Goal: Information Seeking & Learning: Check status

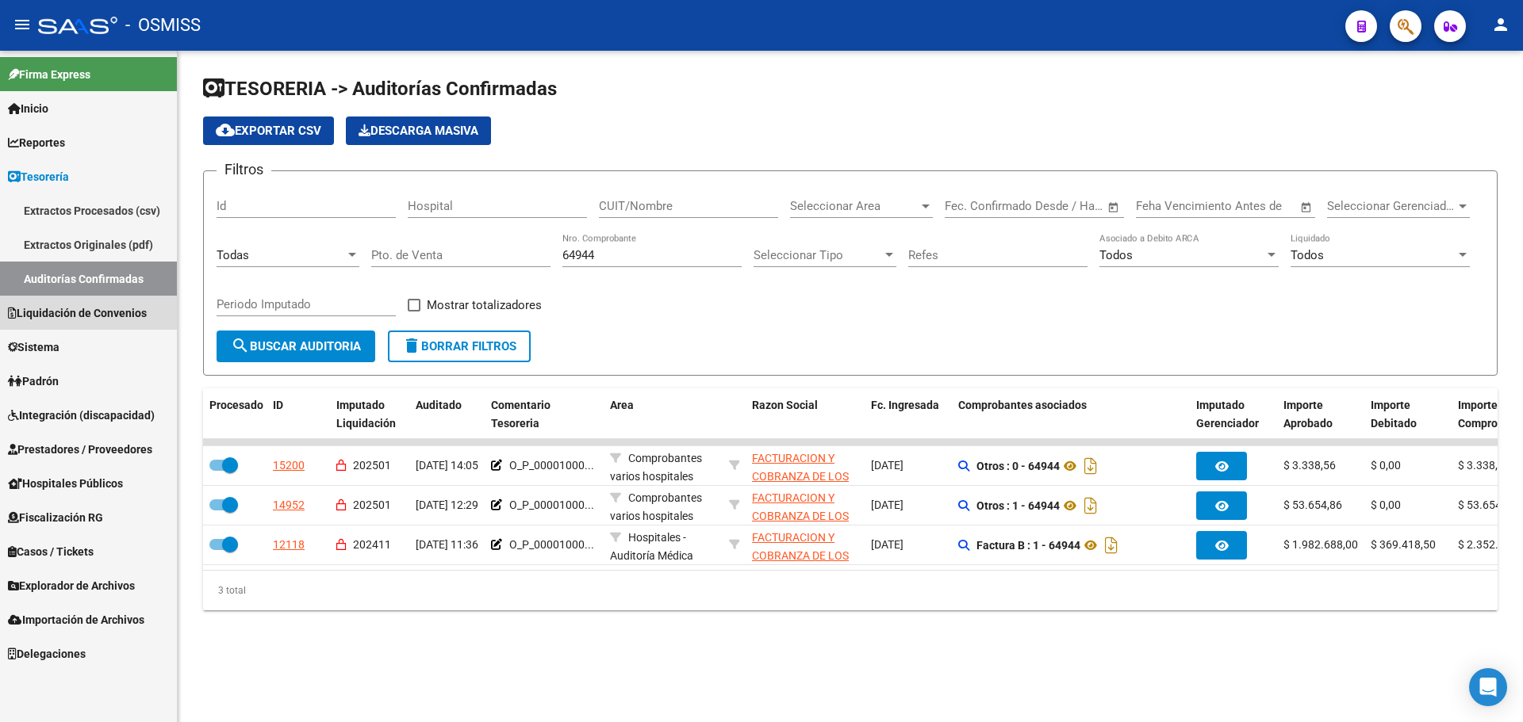
click at [125, 301] on link "Liquidación de Convenios" at bounding box center [88, 313] width 177 height 34
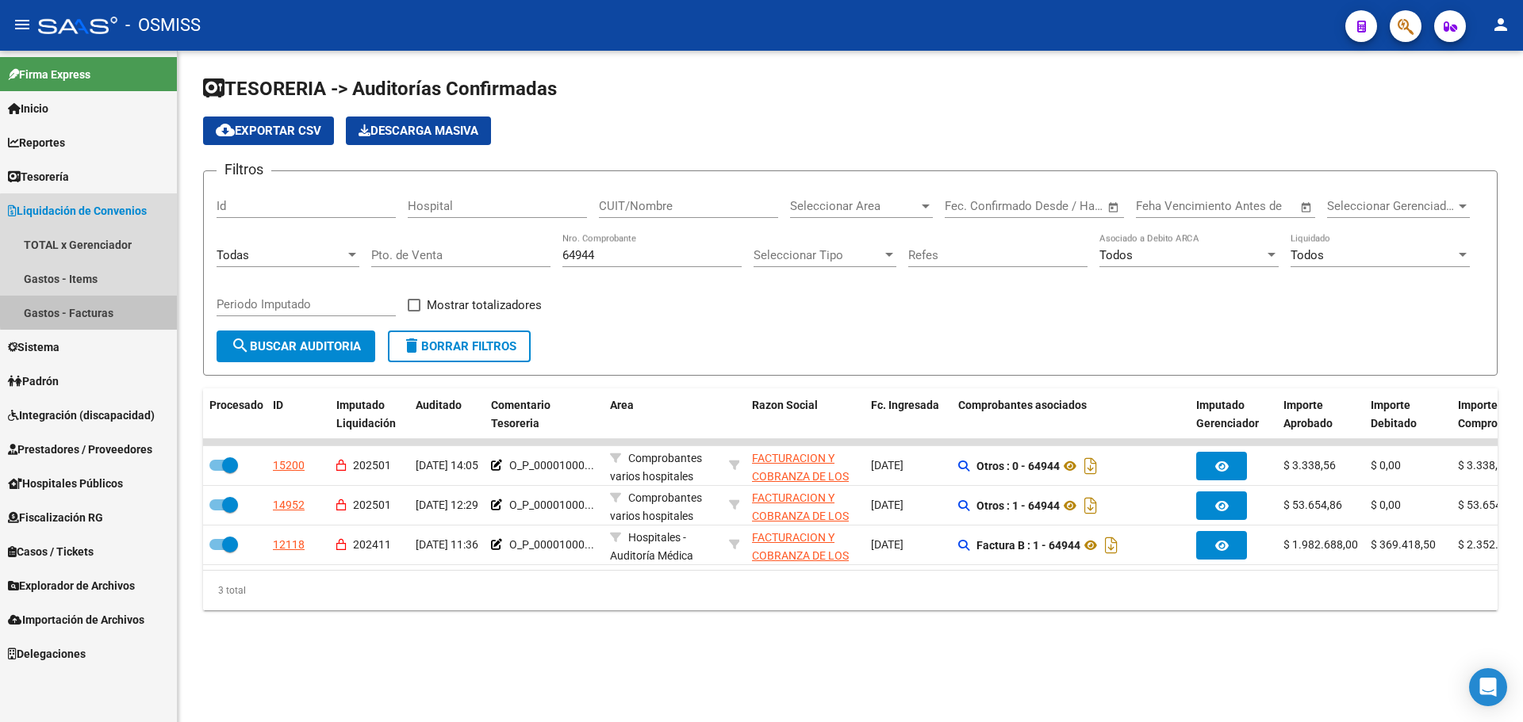
click at [117, 309] on link "Gastos - Facturas" at bounding box center [88, 313] width 177 height 34
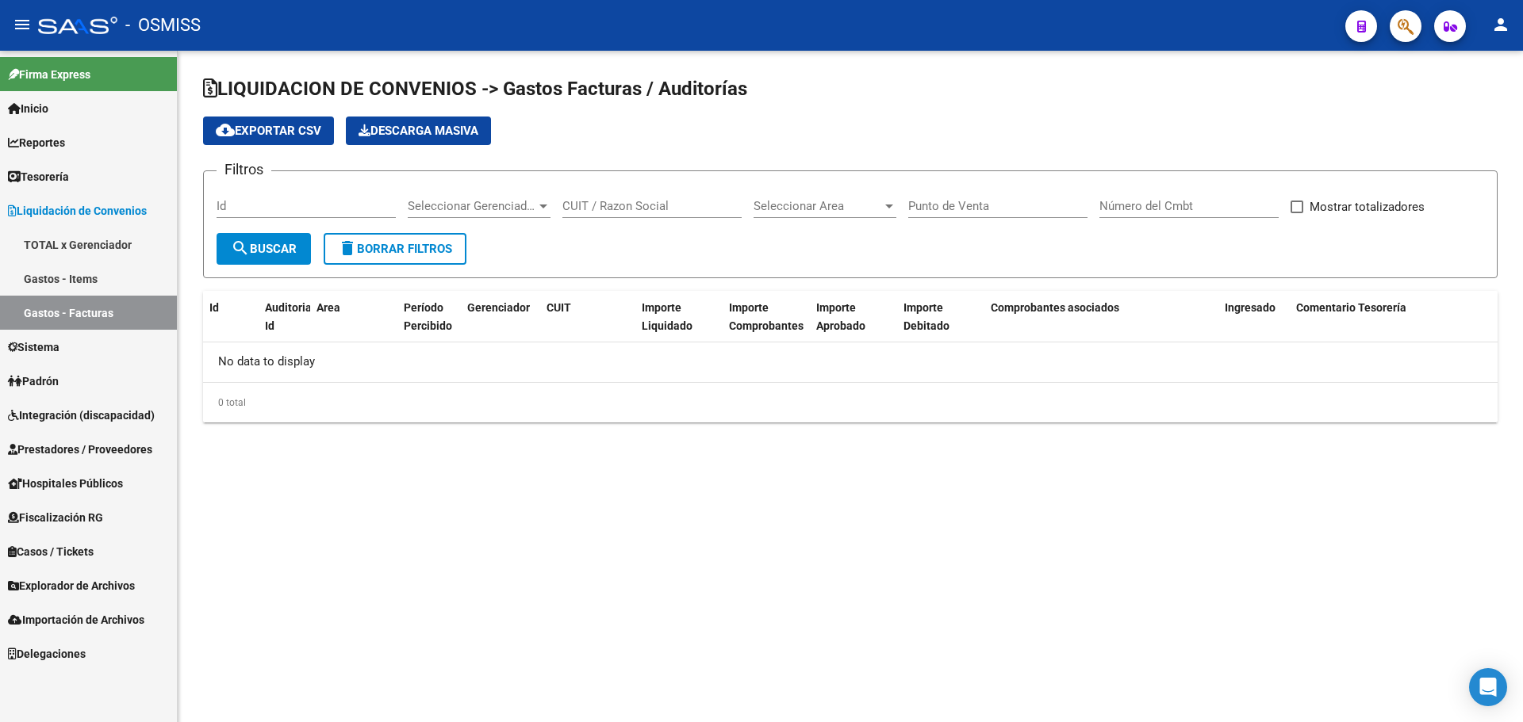
checkbox input "true"
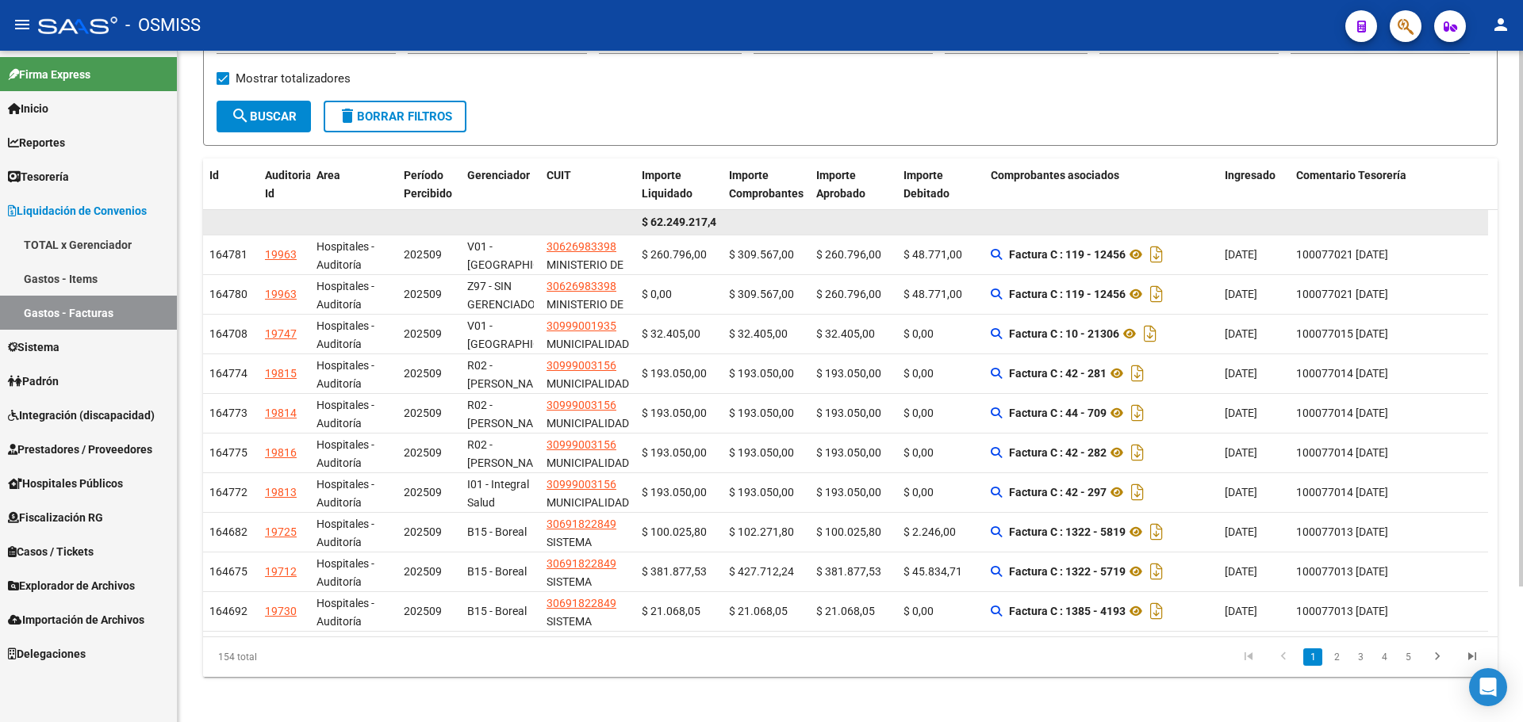
scroll to position [170, 0]
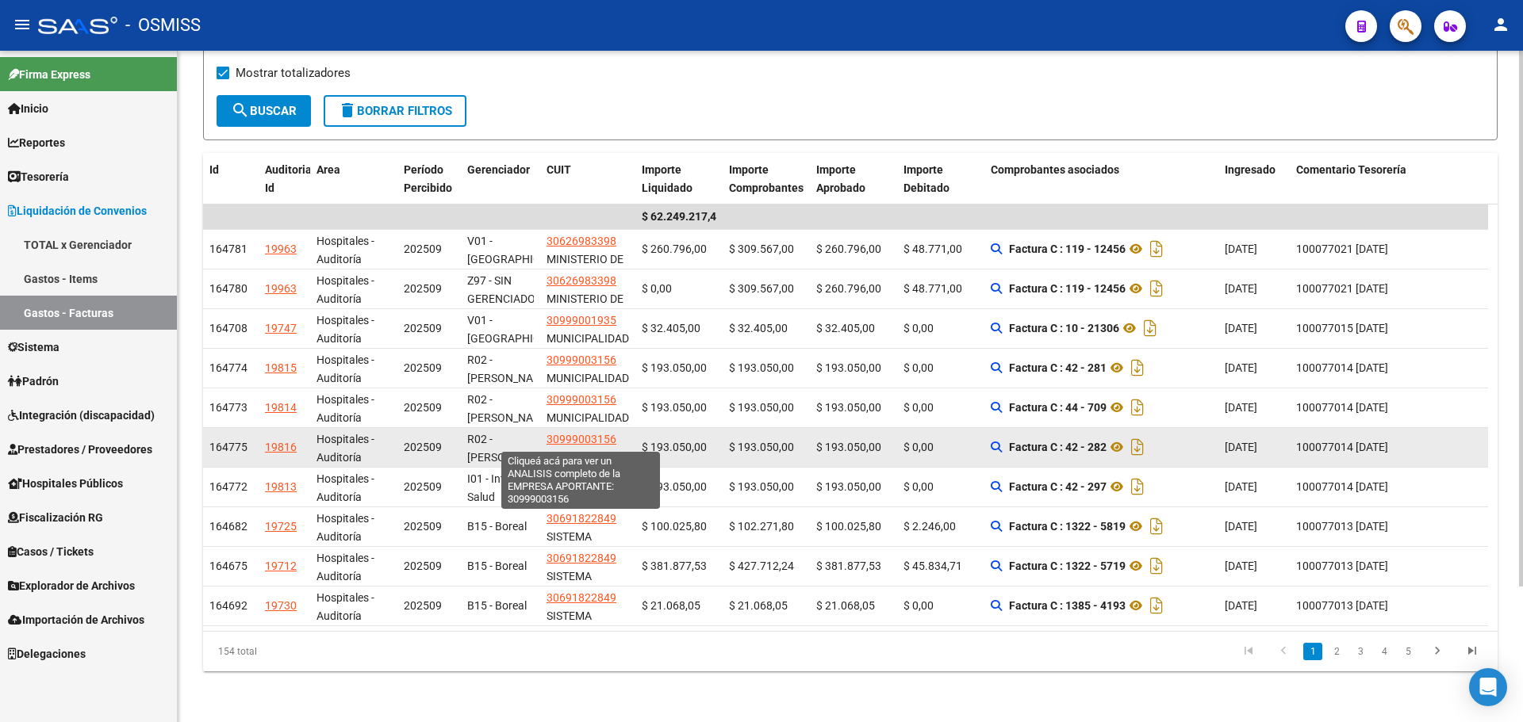
click at [607, 441] on span "30999003156" at bounding box center [581, 439] width 70 height 13
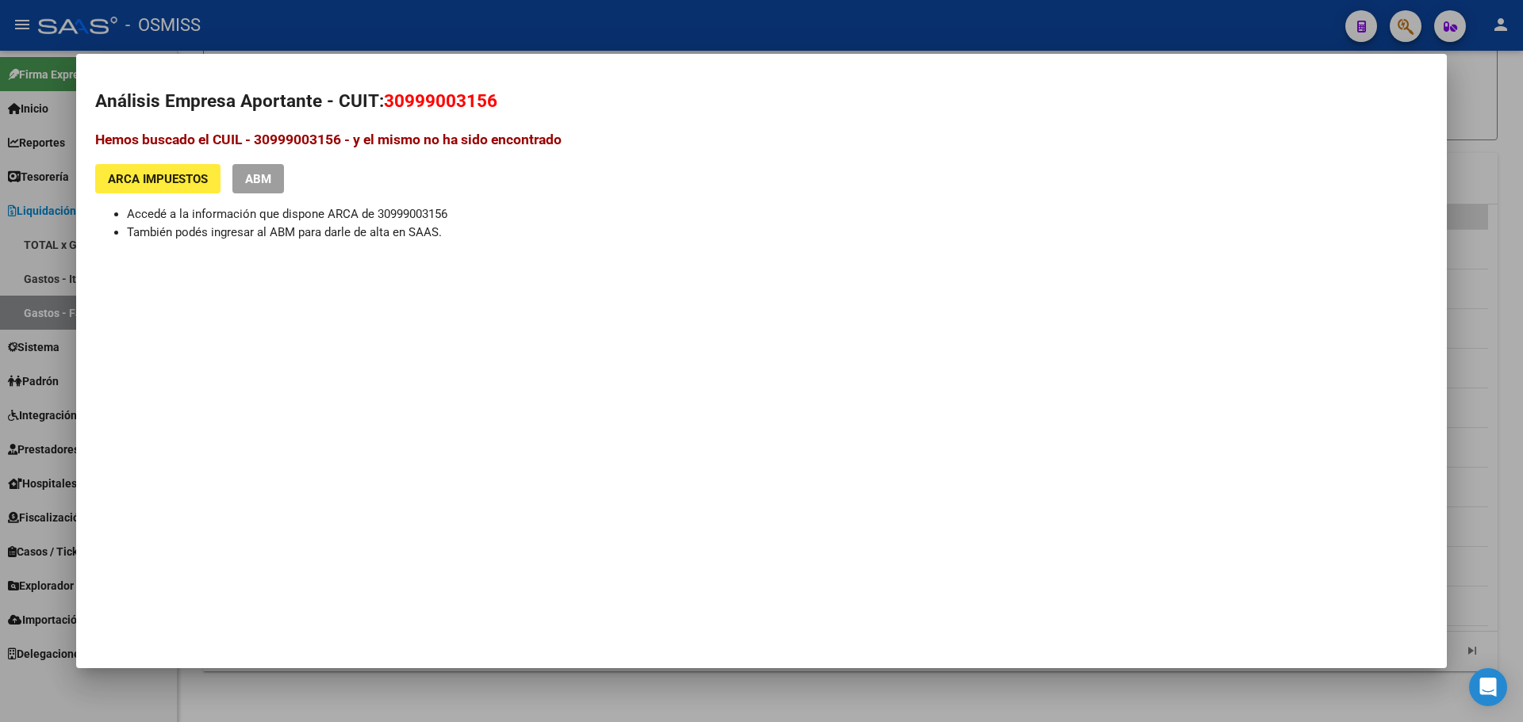
click at [117, 309] on div "Análisis Empresa Aportante - CUIT: 30999003156 Hemos buscado el CUIL - 30999003…" at bounding box center [761, 206] width 1332 height 236
click at [69, 294] on div at bounding box center [761, 361] width 1523 height 722
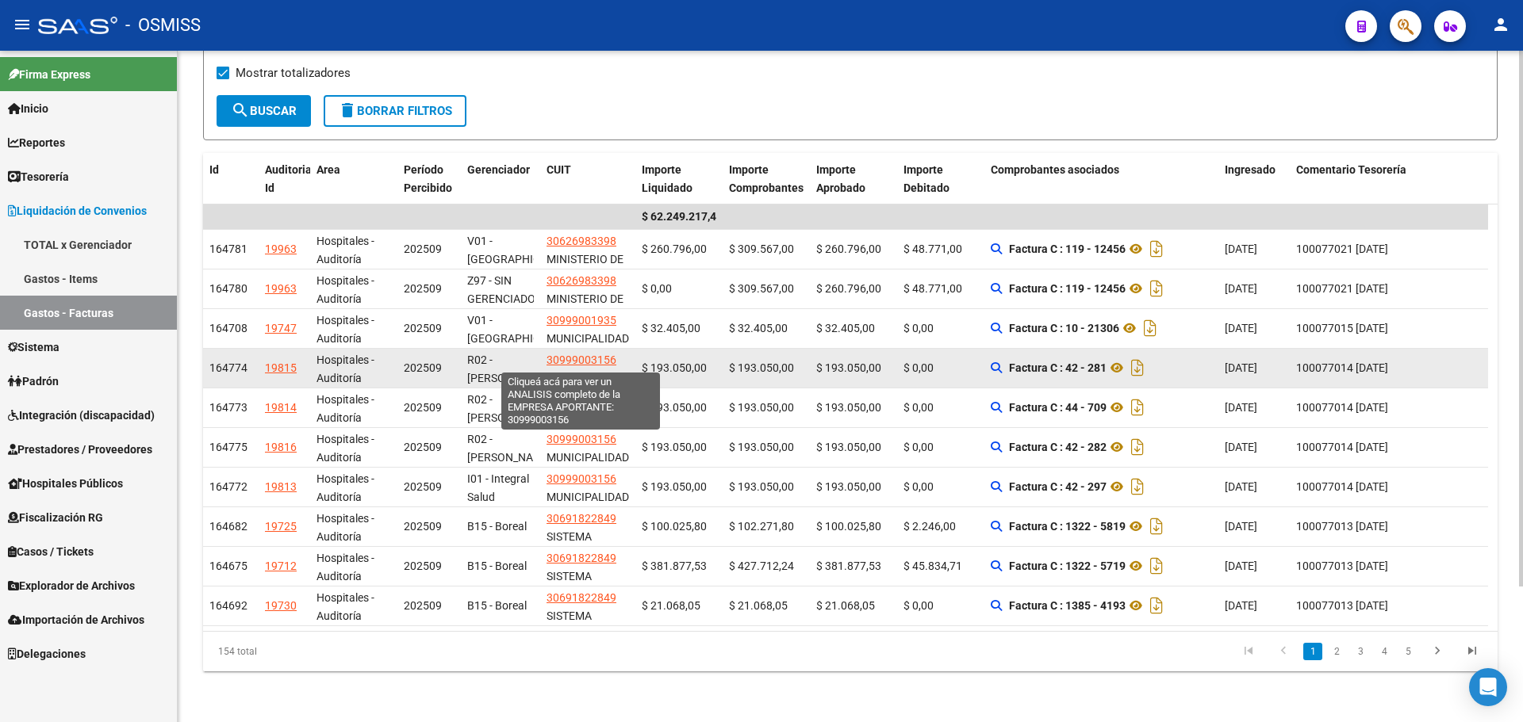
click at [572, 354] on span "30999003156" at bounding box center [581, 360] width 70 height 13
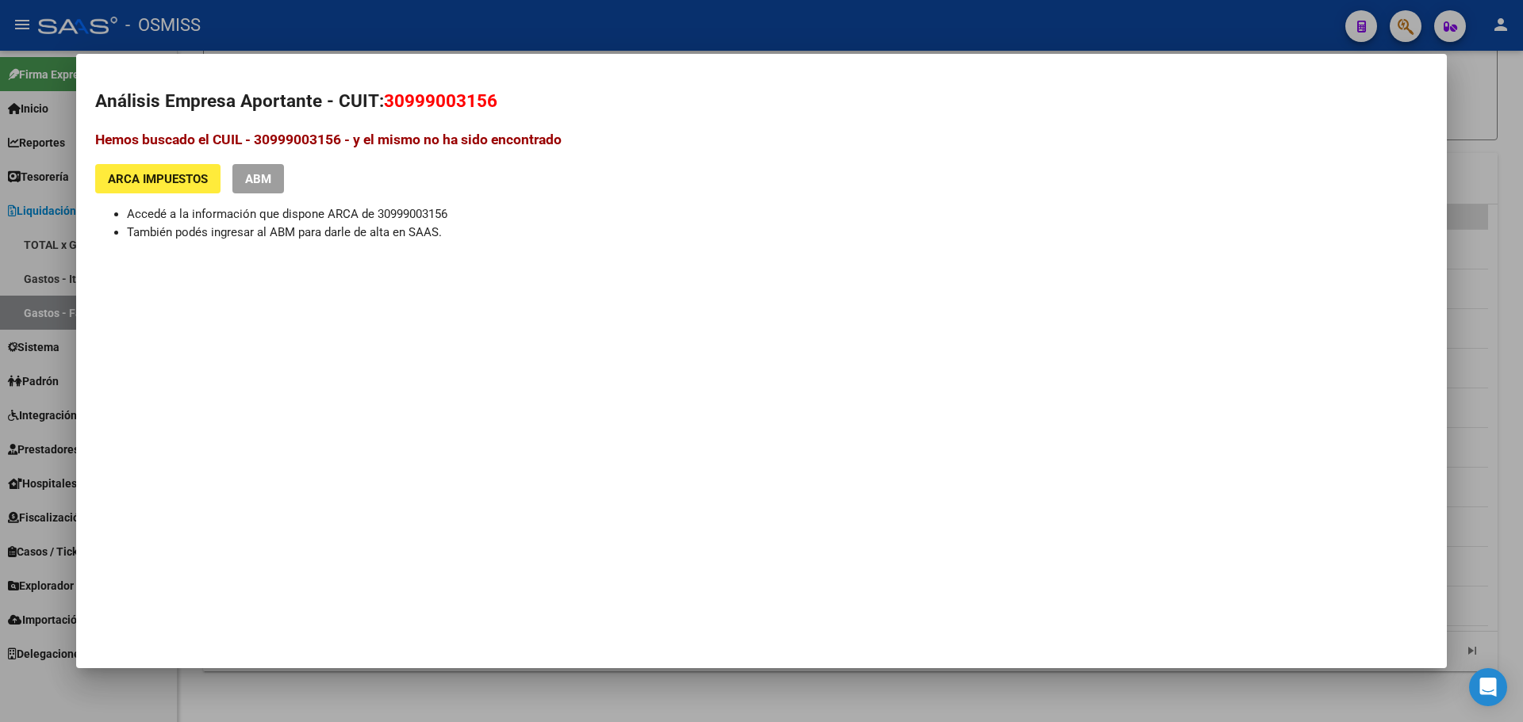
click at [151, 194] on div "Hemos buscado el CUIL - 30999003156 - y el mismo no ha sido encontrado ARCA Imp…" at bounding box center [761, 185] width 1332 height 112
click at [152, 188] on button "ARCA Impuestos" at bounding box center [157, 178] width 125 height 29
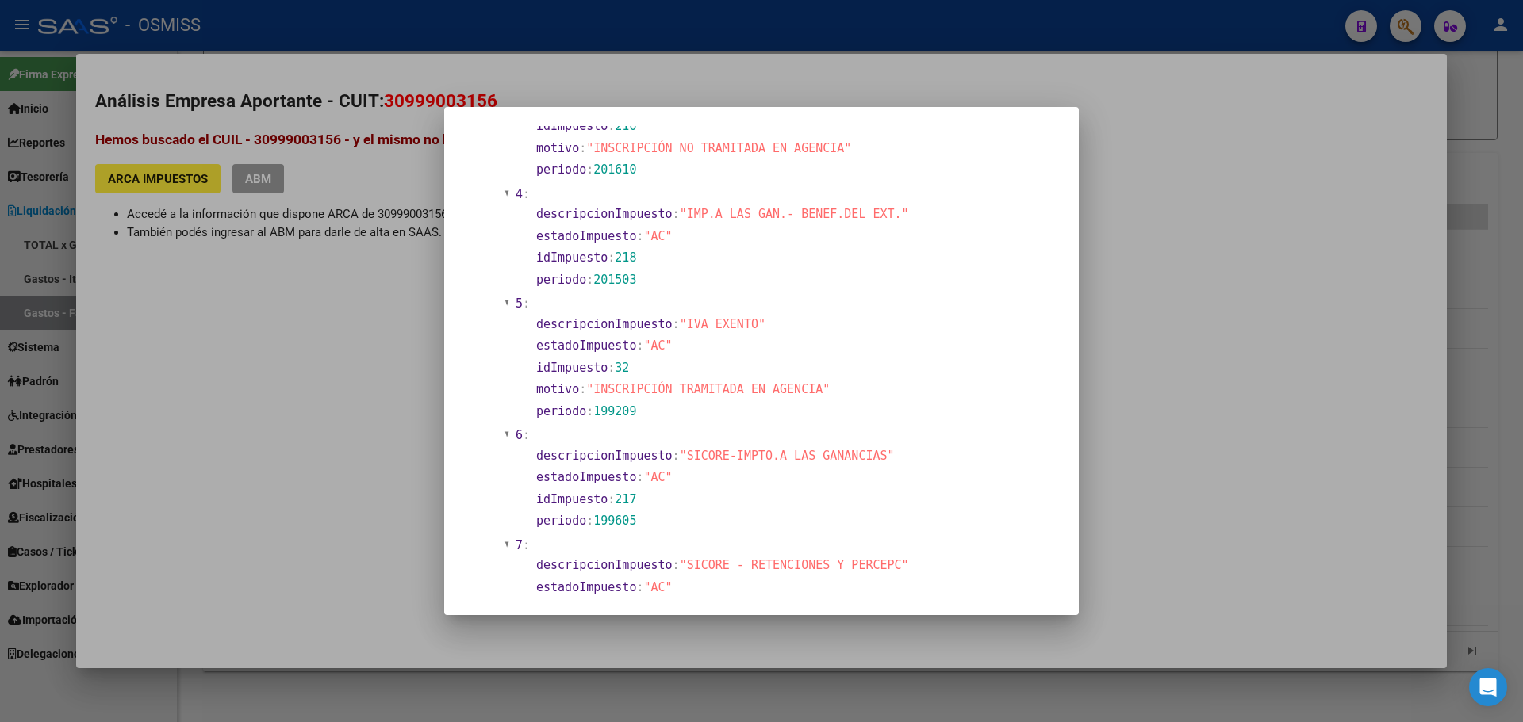
scroll to position [1665, 0]
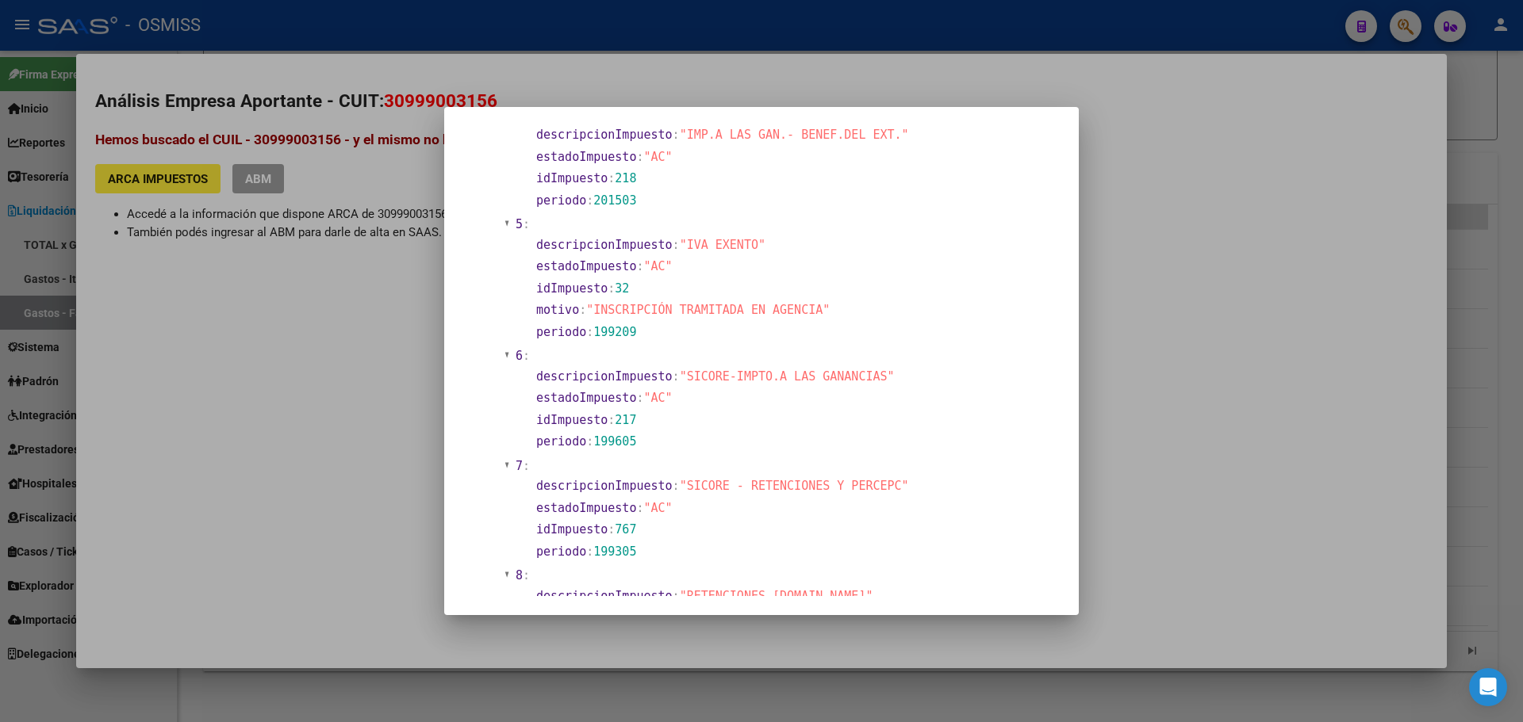
click at [499, 397] on section "impuesto : 0 : descripcionImpuesto : "SIRE - IVA" estadoImpuesto : "AC" idImpue…" at bounding box center [774, 194] width 563 height 1229
click at [296, 371] on div at bounding box center [761, 361] width 1523 height 722
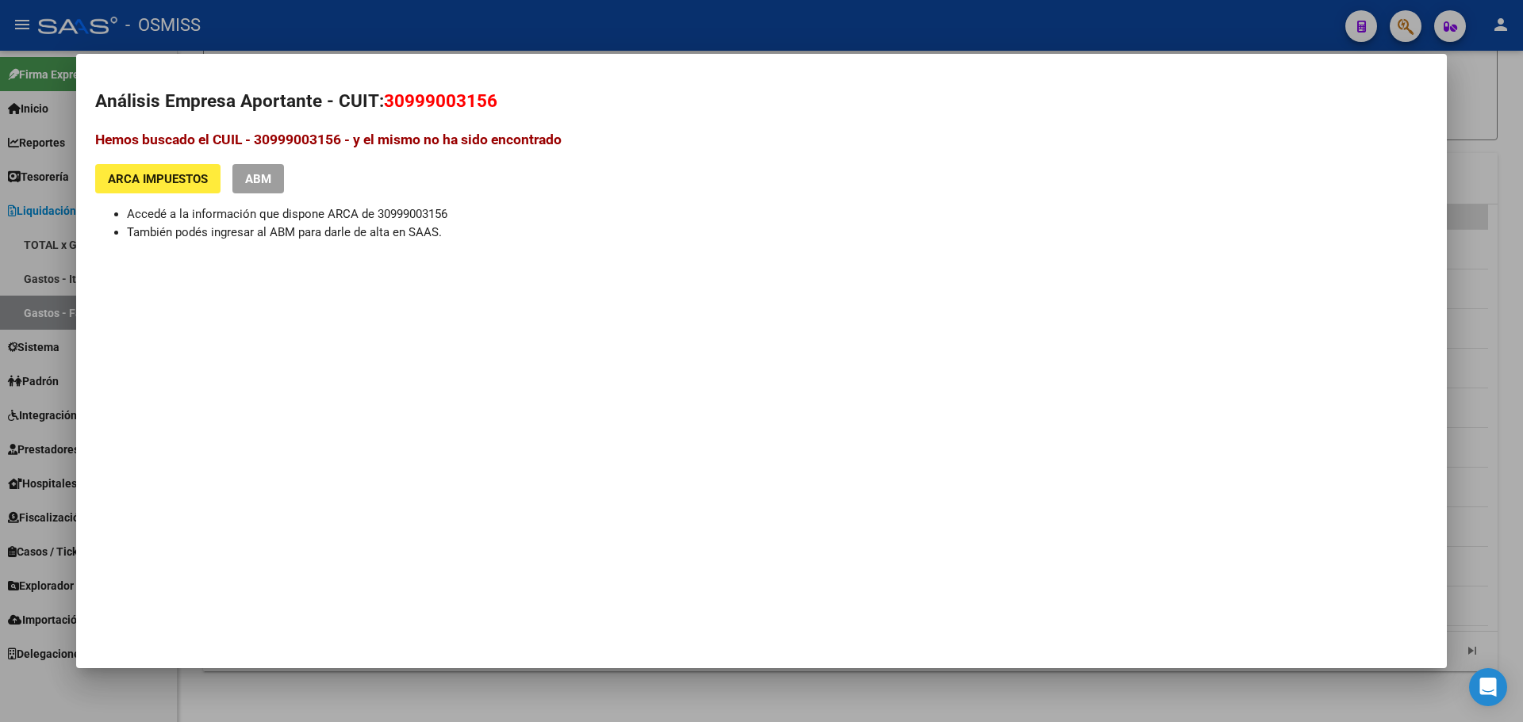
click at [340, 371] on mat-dialog-container "Análisis Empresa Aportante - CUIT: 30999003156 Hemos buscado el CUIL - 30999003…" at bounding box center [761, 361] width 1370 height 614
click at [1457, 318] on div at bounding box center [761, 361] width 1523 height 722
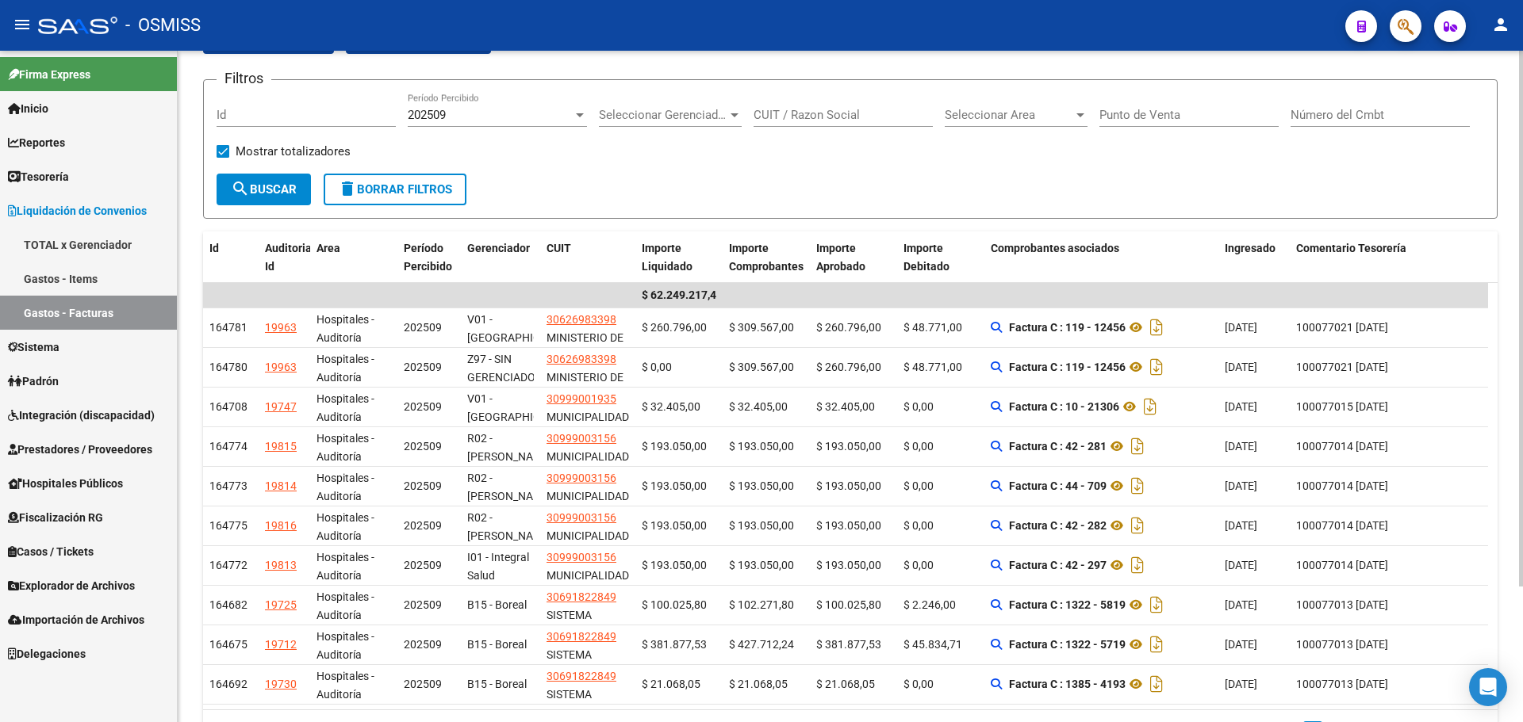
scroll to position [11, 0]
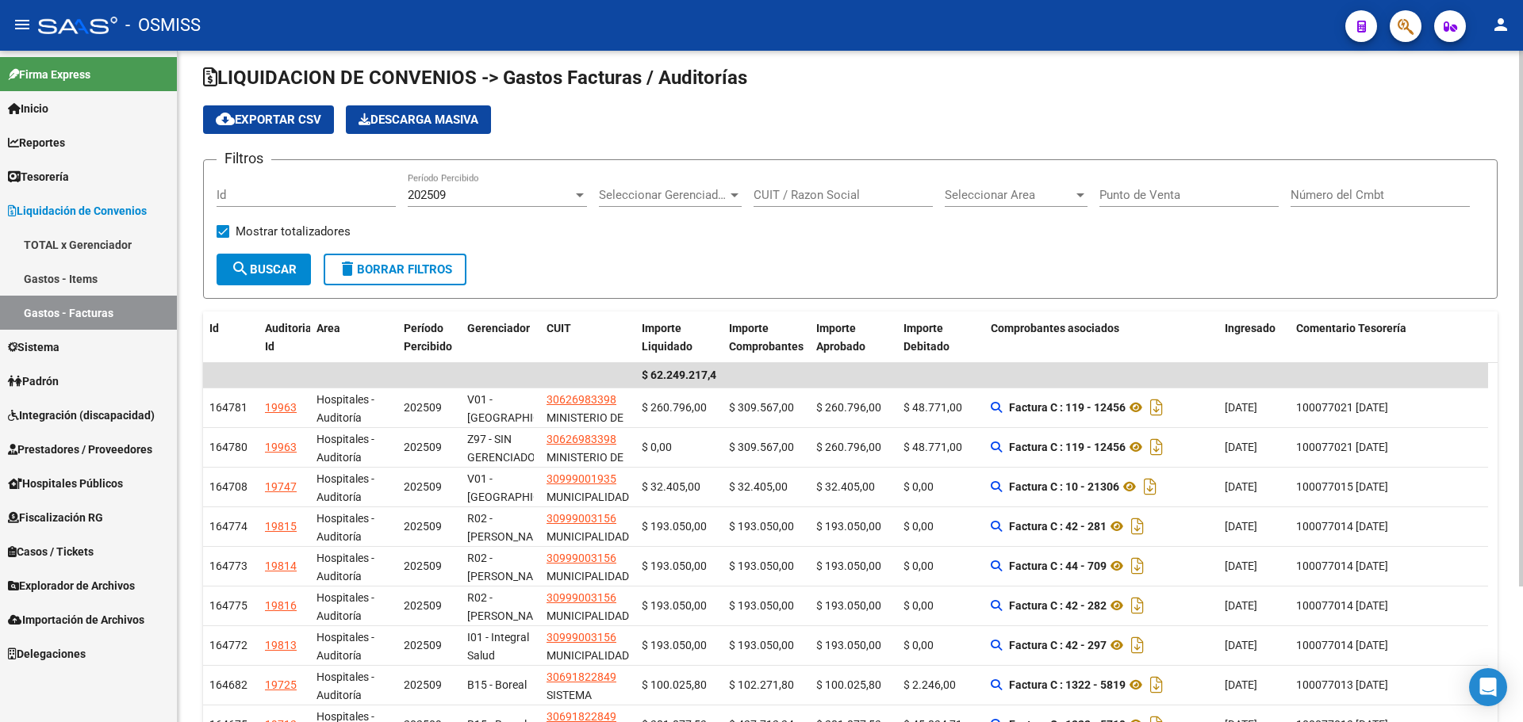
click at [602, 244] on div "Filtros Id 202509 Período Percibido Seleccionar Gerenciador Seleccionar Gerenci…" at bounding box center [850, 213] width 1267 height 81
click at [701, 125] on div "cloud_download Exportar CSV Descarga Masiva" at bounding box center [850, 119] width 1294 height 29
click at [761, 242] on div "Filtros Id 202509 Período Percibido Seleccionar Gerenciador Seleccionar Gerenci…" at bounding box center [850, 213] width 1267 height 81
click at [730, 232] on div "Filtros Id 202509 Período Percibido Seleccionar Gerenciador Seleccionar Gerenci…" at bounding box center [850, 213] width 1267 height 81
click at [640, 251] on div "Filtros Id 202509 Período Percibido Seleccionar Gerenciador Seleccionar Gerenci…" at bounding box center [850, 213] width 1267 height 81
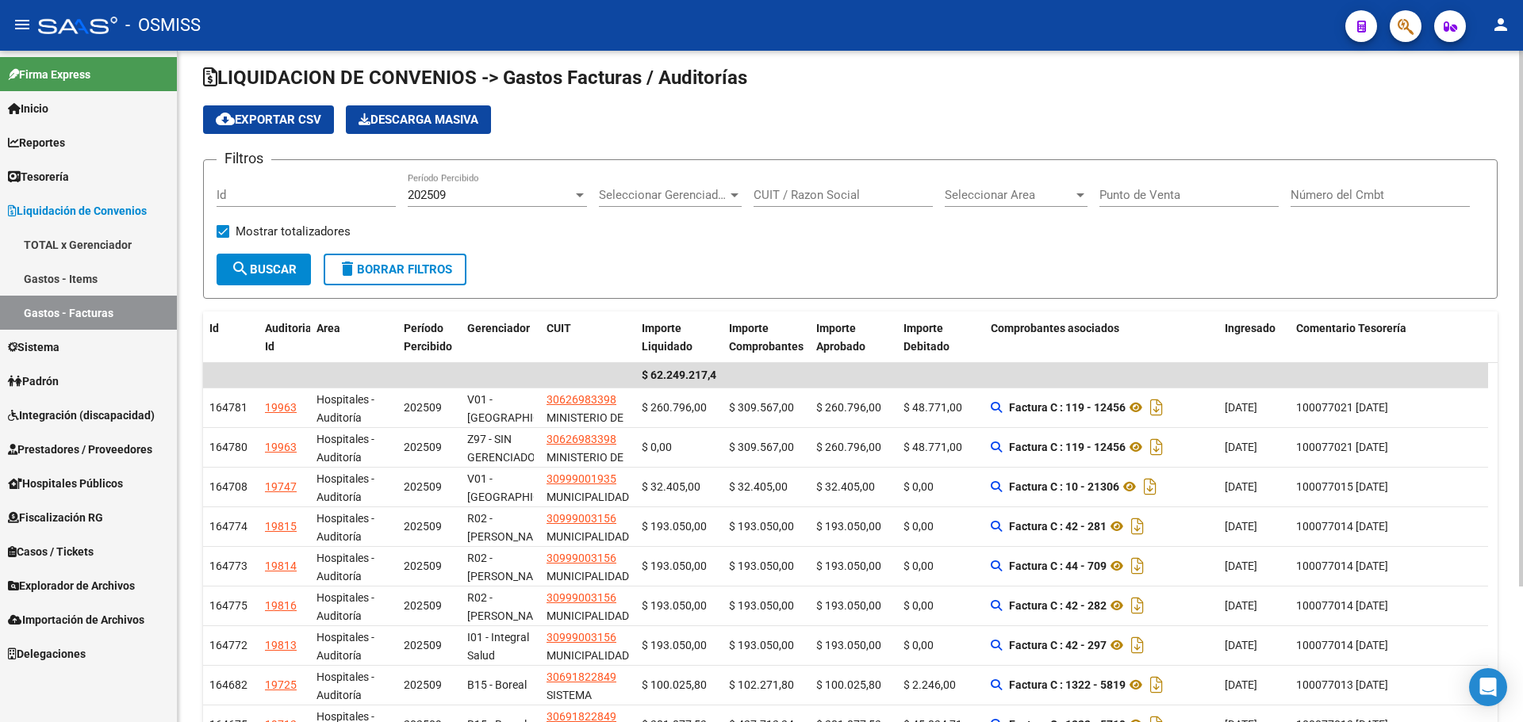
click at [639, 244] on div "Filtros Id 202509 Período Percibido Seleccionar Gerenciador Seleccionar Gerenci…" at bounding box center [850, 213] width 1267 height 81
click at [707, 224] on div "Filtros Id 202509 Período Percibido Seleccionar Gerenciador Seleccionar Gerenci…" at bounding box center [850, 213] width 1267 height 81
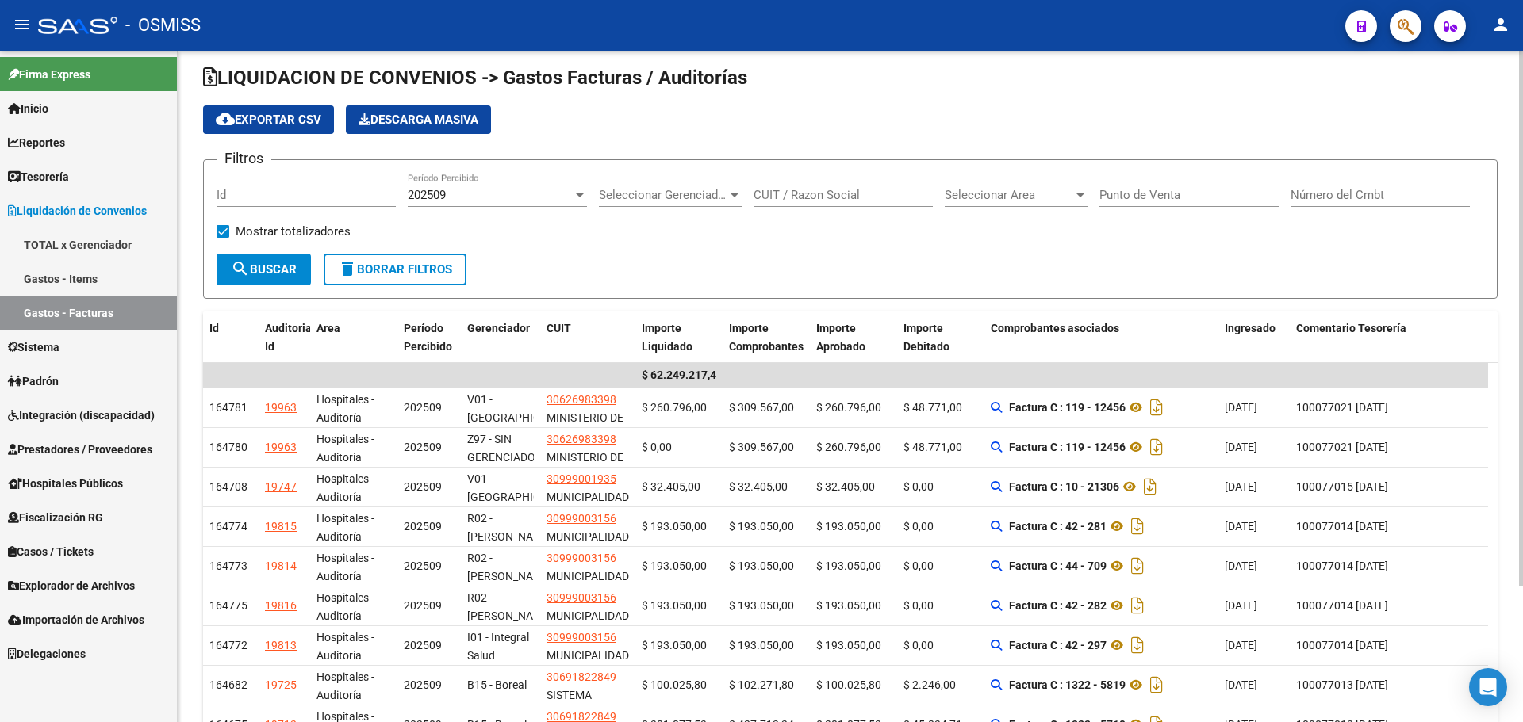
click at [619, 247] on div "Filtros Id 202509 Período Percibido Seleccionar Gerenciador Seleccionar Gerenci…" at bounding box center [850, 213] width 1267 height 81
click at [639, 137] on app-list-header "LIQUIDACION DE CONVENIOS -> Gastos Facturas / Auditorías cloud_download Exporta…" at bounding box center [850, 182] width 1294 height 234
click at [541, 194] on div "202509" at bounding box center [490, 195] width 165 height 14
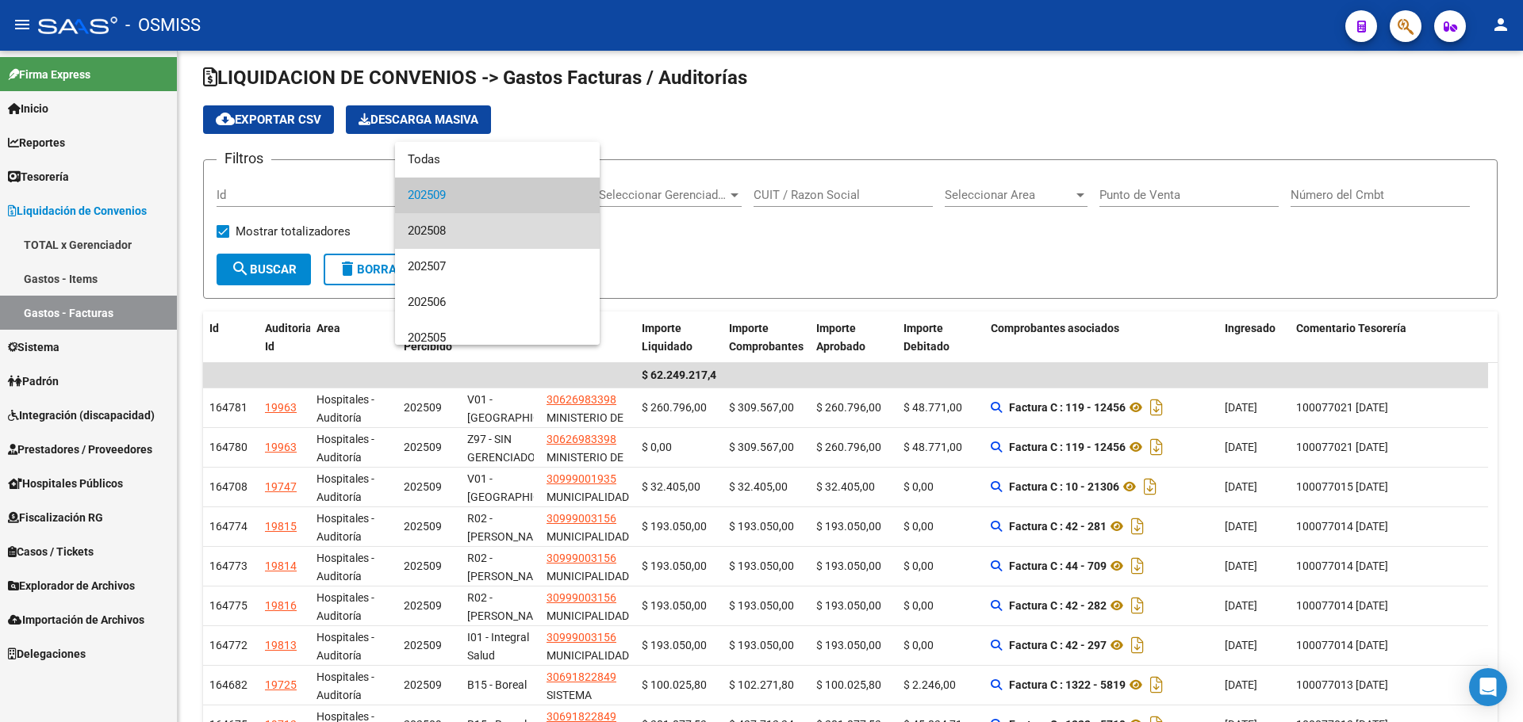
click at [539, 234] on span "202508" at bounding box center [497, 231] width 179 height 36
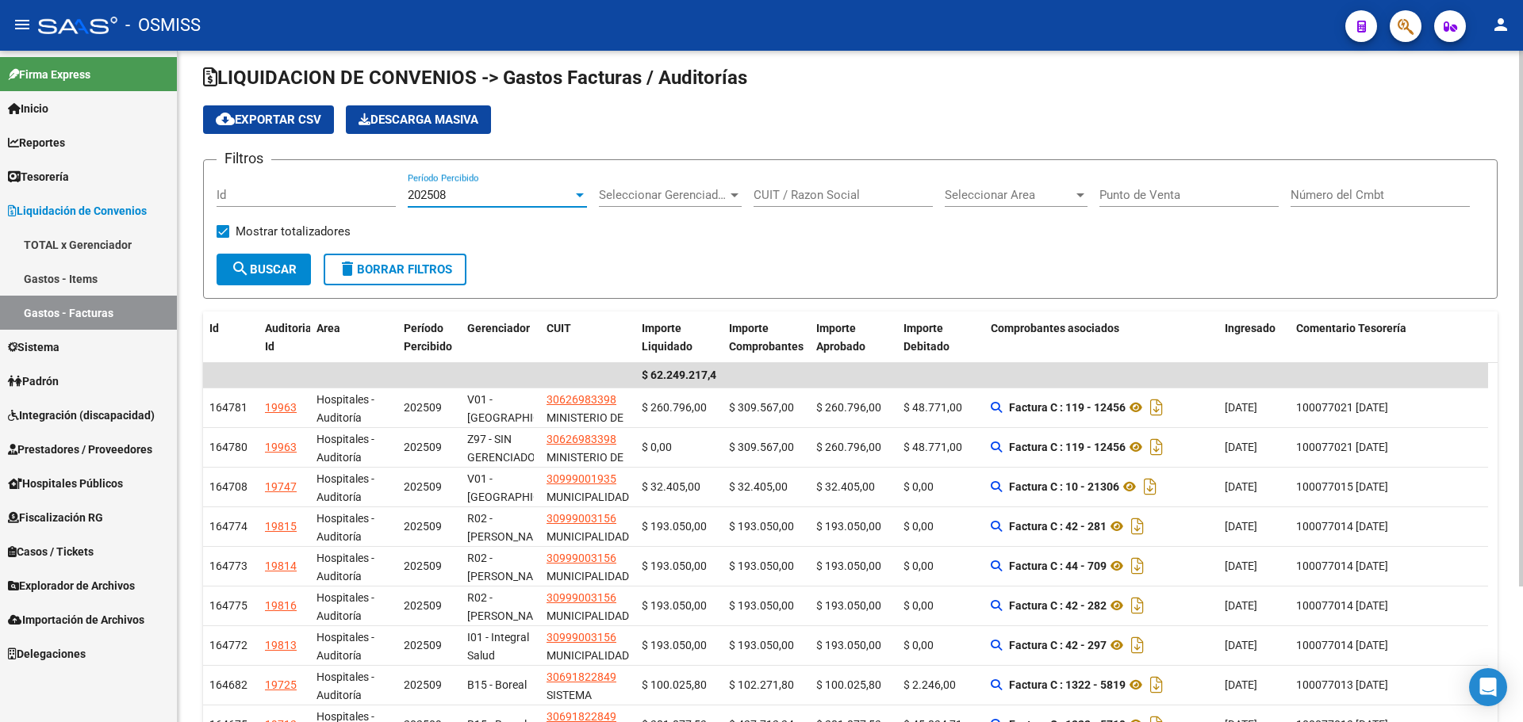
click at [299, 263] on button "search Buscar" at bounding box center [264, 270] width 94 height 32
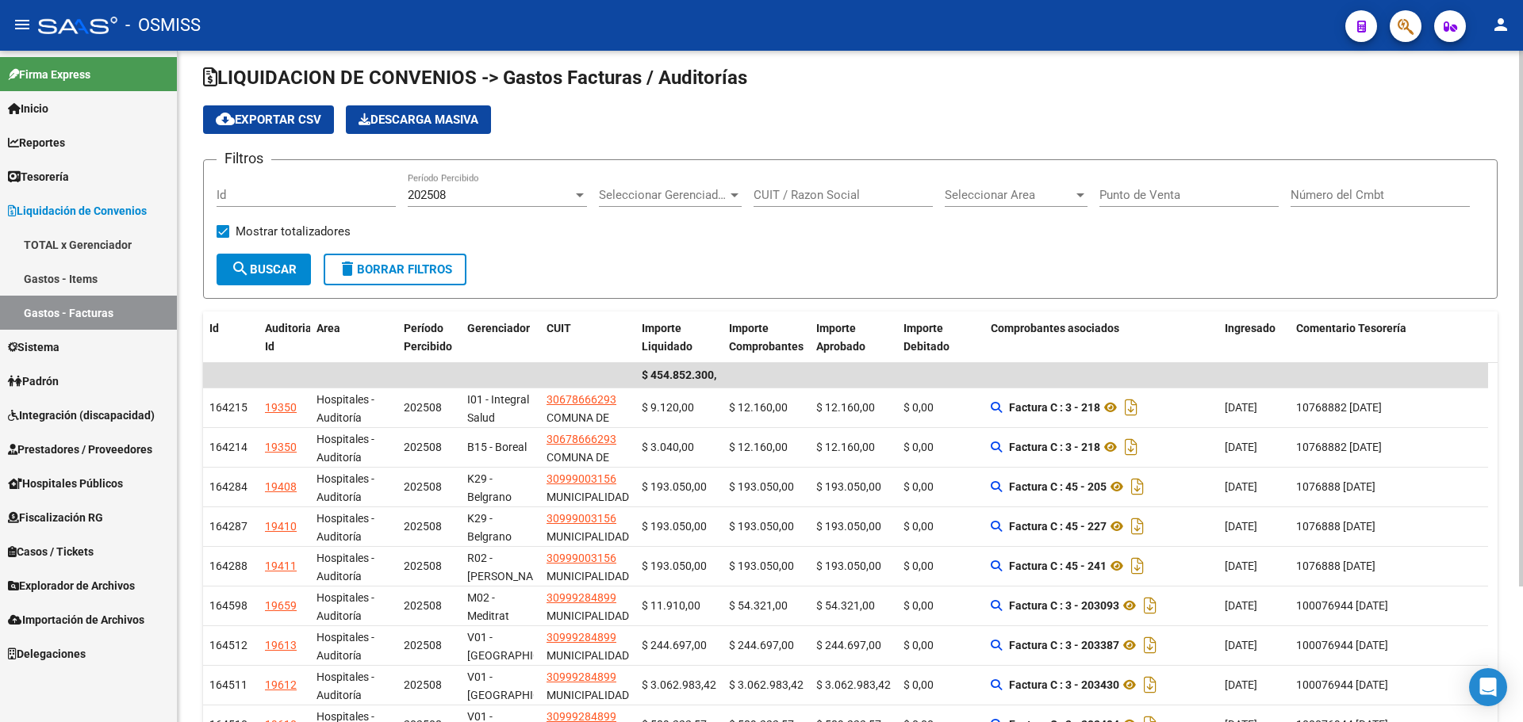
click at [541, 224] on div "Filtros Id 202508 Período Percibido Seleccionar Gerenciador Seleccionar Gerenci…" at bounding box center [850, 213] width 1267 height 81
click at [531, 245] on div "Filtros Id 202508 Período Percibido Seleccionar Gerenciador Seleccionar Gerenci…" at bounding box center [850, 213] width 1267 height 81
click at [474, 194] on div "202508" at bounding box center [490, 195] width 165 height 14
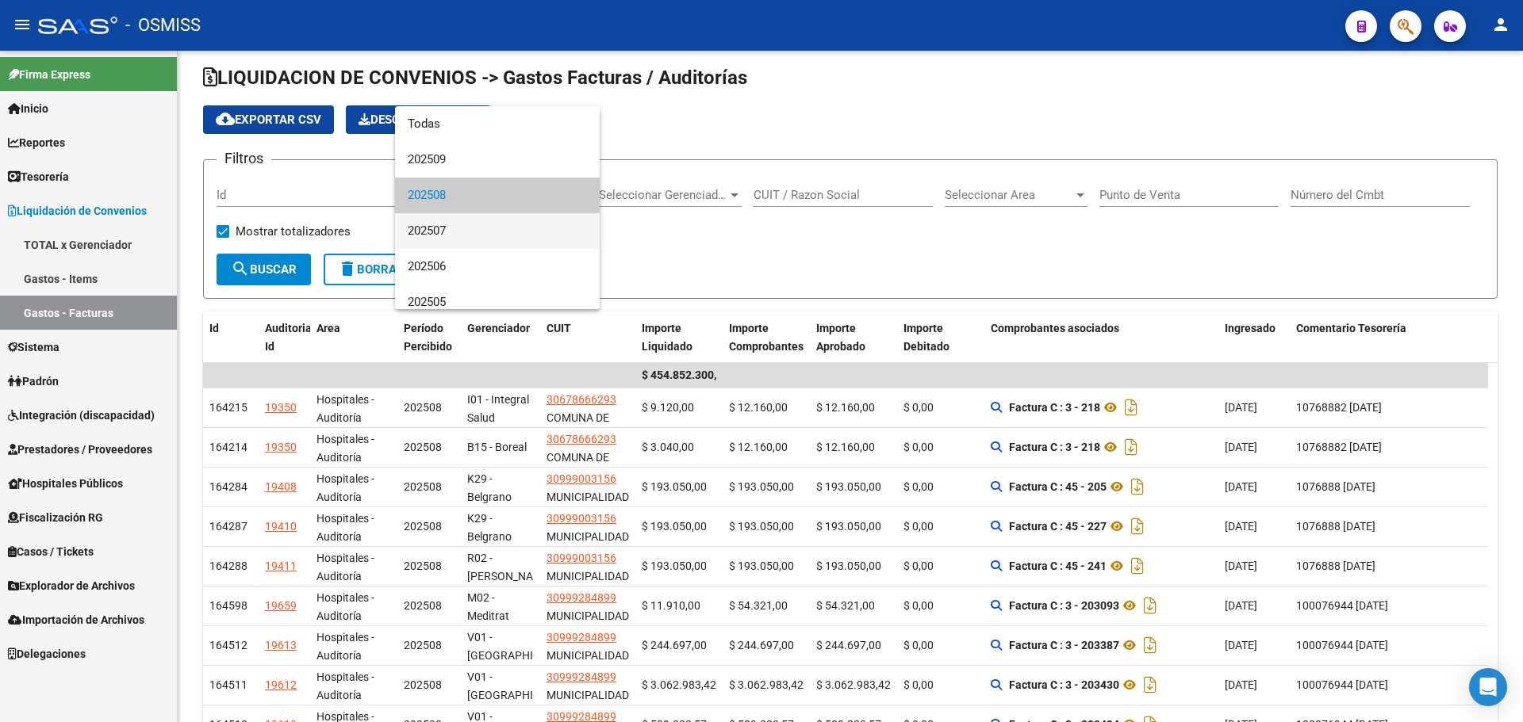
click at [463, 228] on span "202507" at bounding box center [497, 231] width 179 height 36
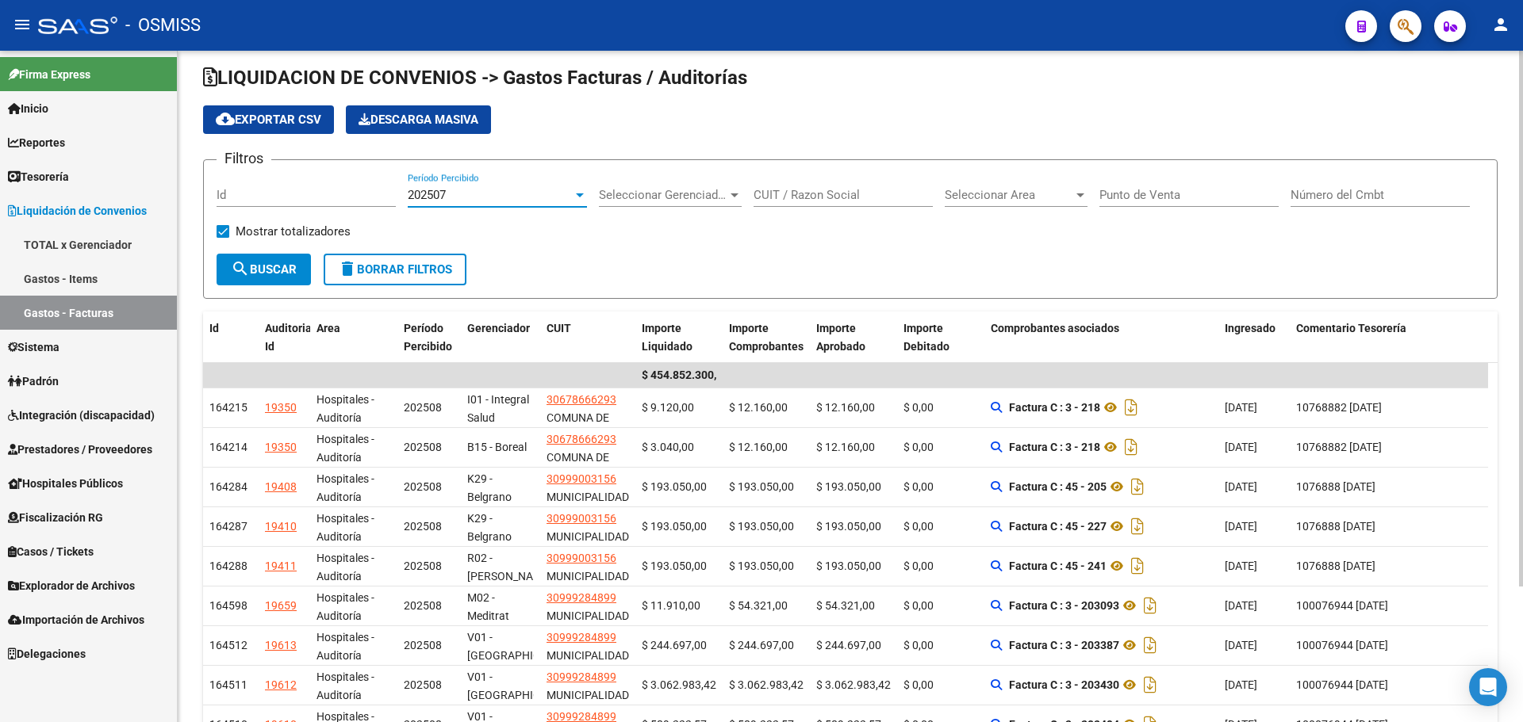
click at [296, 277] on button "search Buscar" at bounding box center [264, 270] width 94 height 32
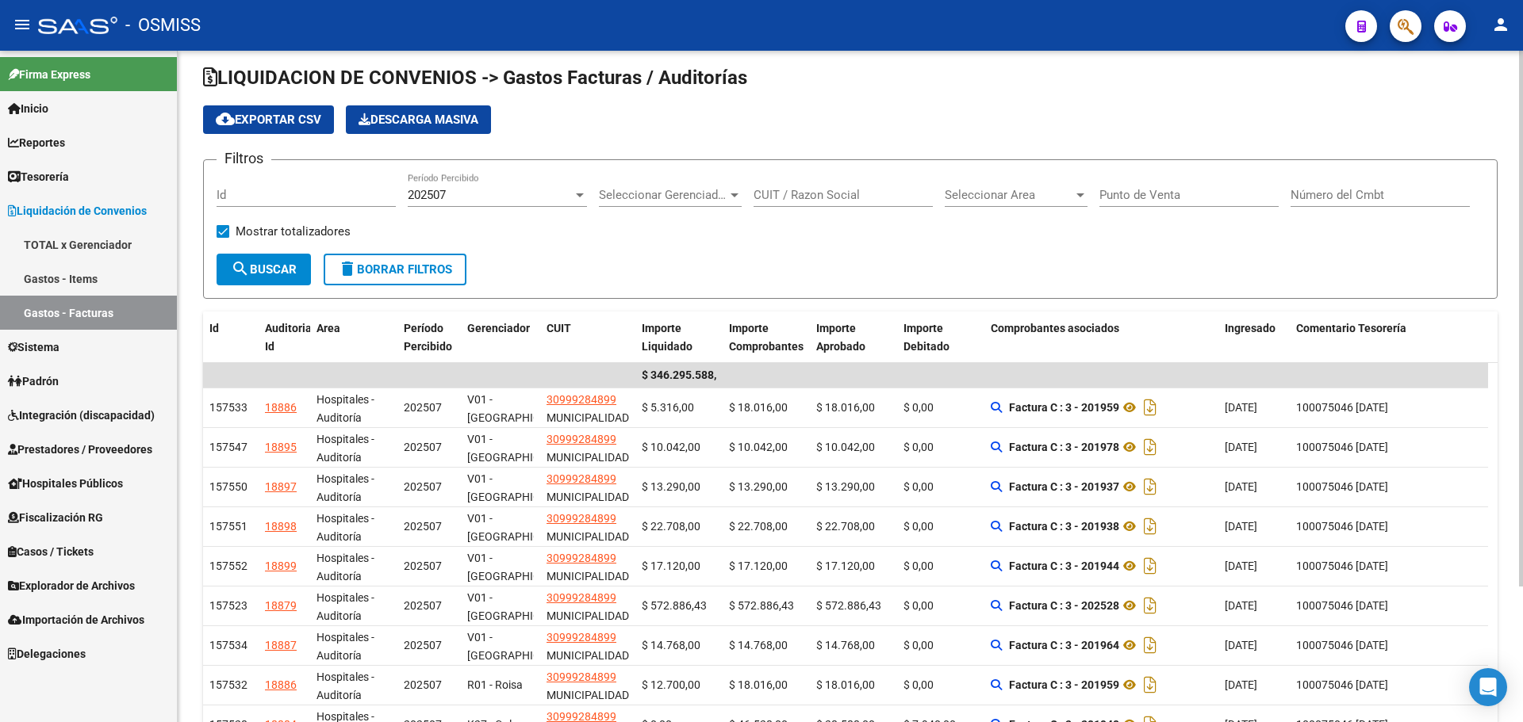
click at [441, 202] on div "202507 Período Percibido" at bounding box center [497, 190] width 179 height 34
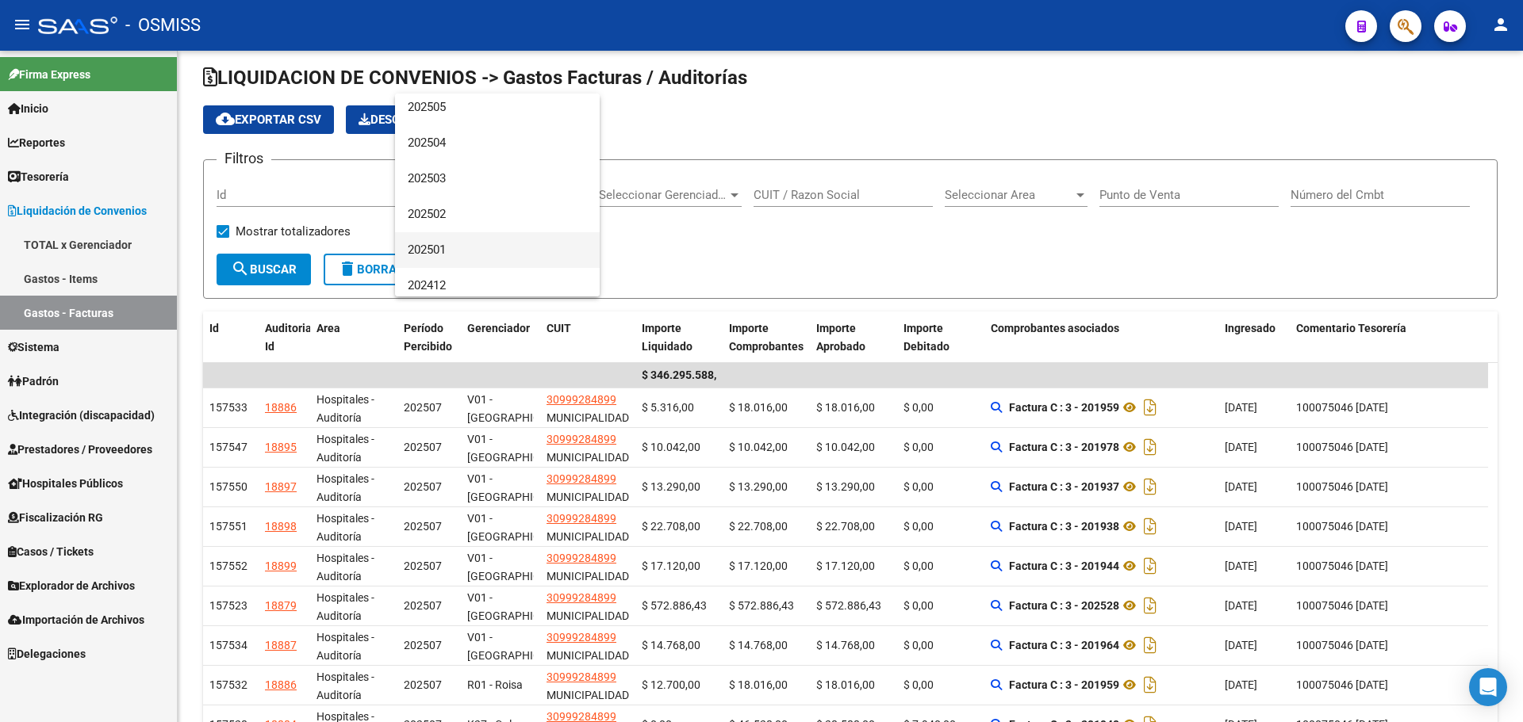
scroll to position [262, 0]
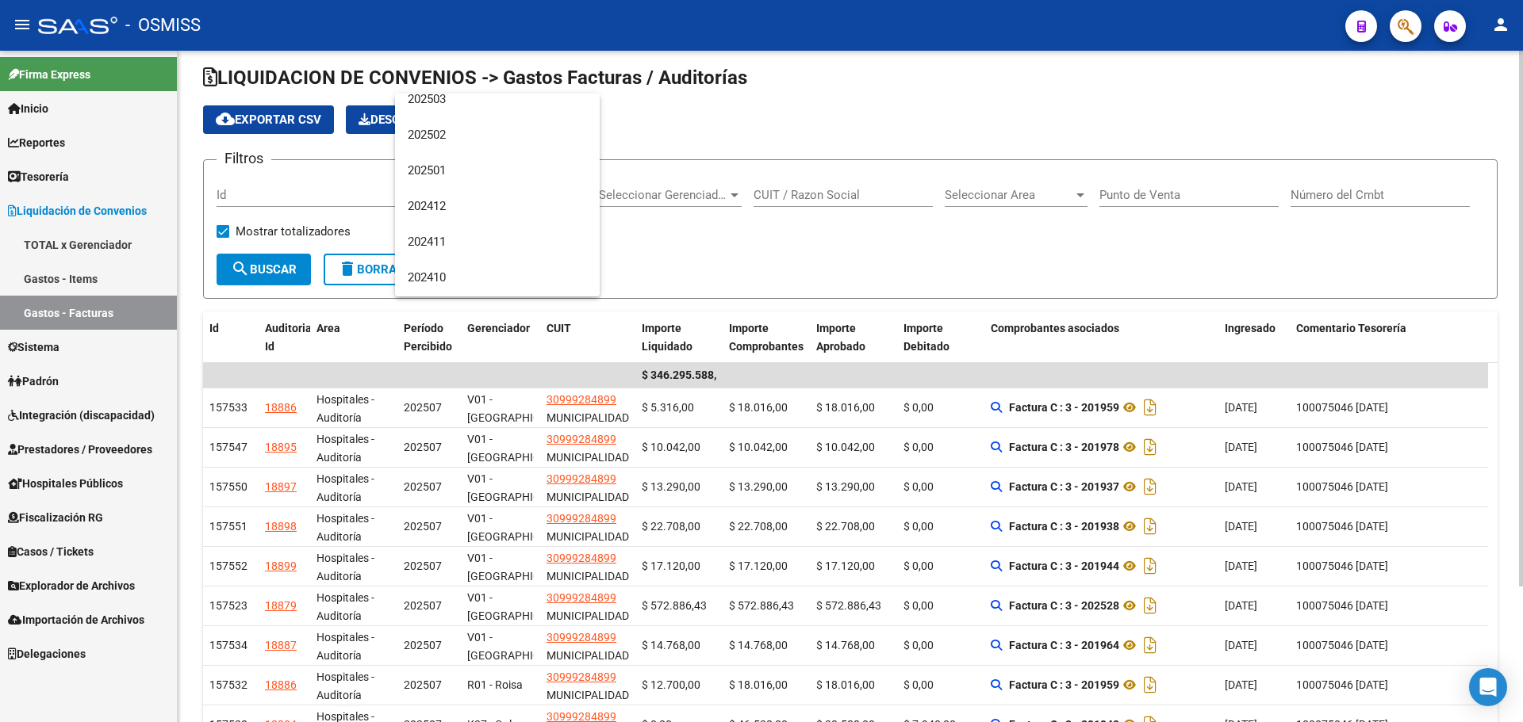
click at [707, 220] on div at bounding box center [761, 361] width 1523 height 722
click at [586, 241] on div "Filtros Id 202507 Período Percibido Seleccionar Gerenciador Seleccionar Gerenci…" at bounding box center [850, 213] width 1267 height 81
click at [538, 241] on div "Filtros Id 202507 Período Percibido Seleccionar Gerenciador Seleccionar Gerenci…" at bounding box center [850, 213] width 1267 height 81
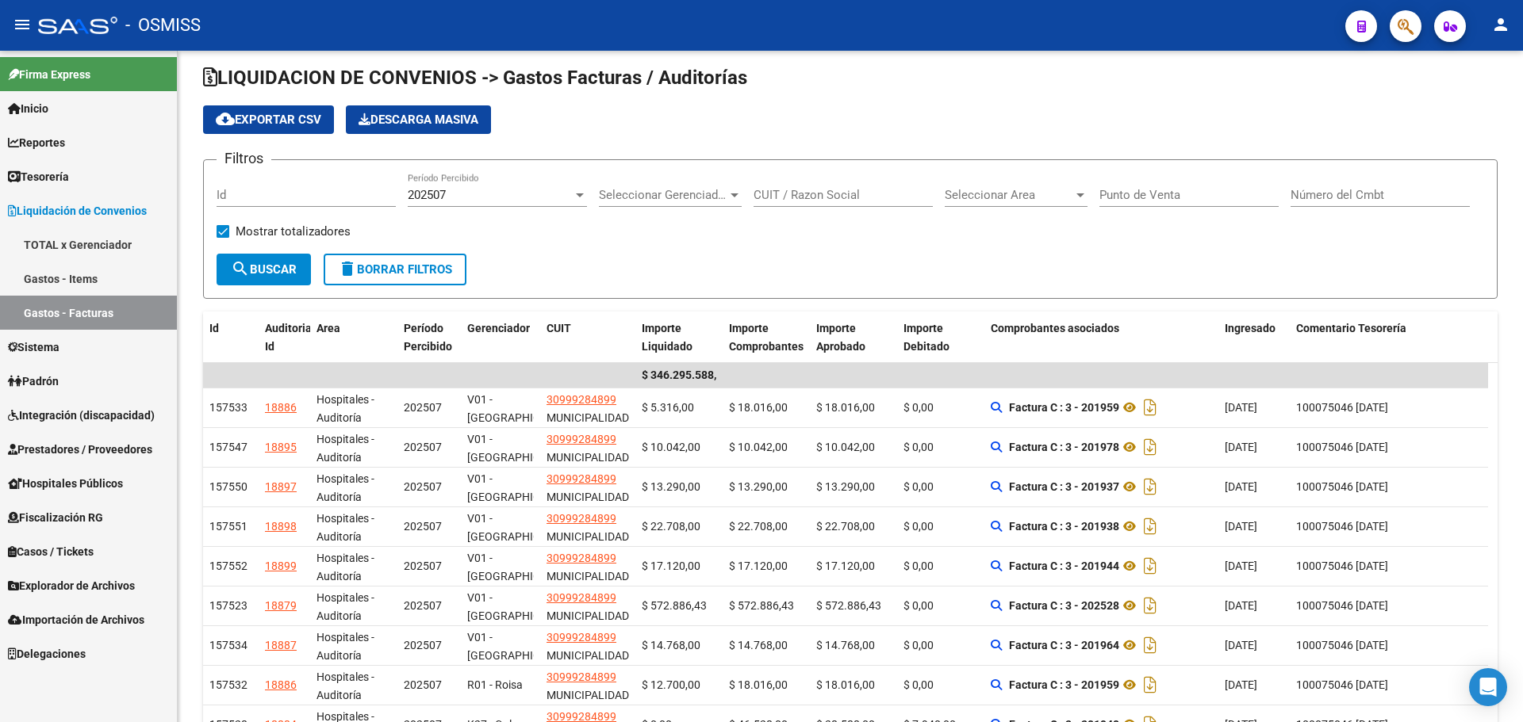
click at [79, 171] on link "Tesorería" at bounding box center [88, 176] width 177 height 34
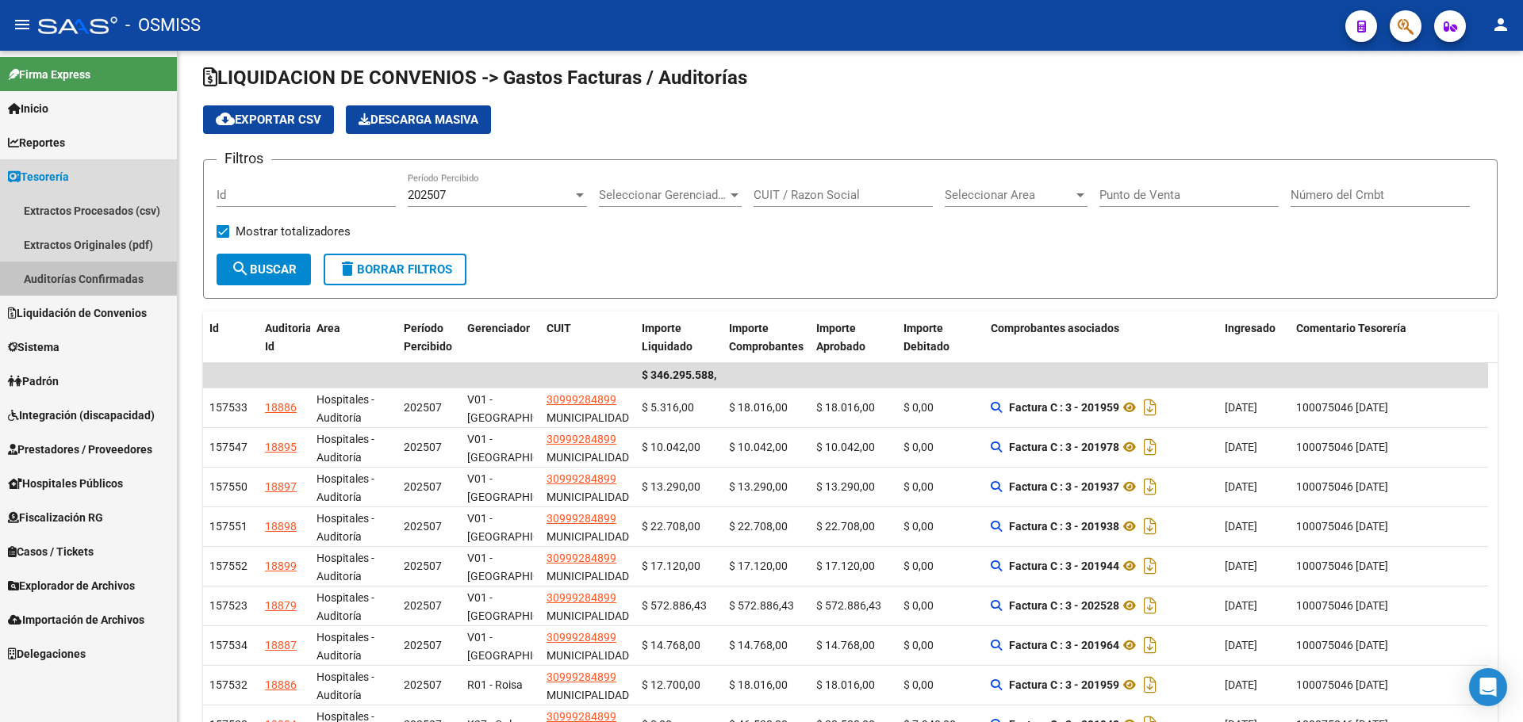
click at [88, 271] on link "Auditorías Confirmadas" at bounding box center [88, 279] width 177 height 34
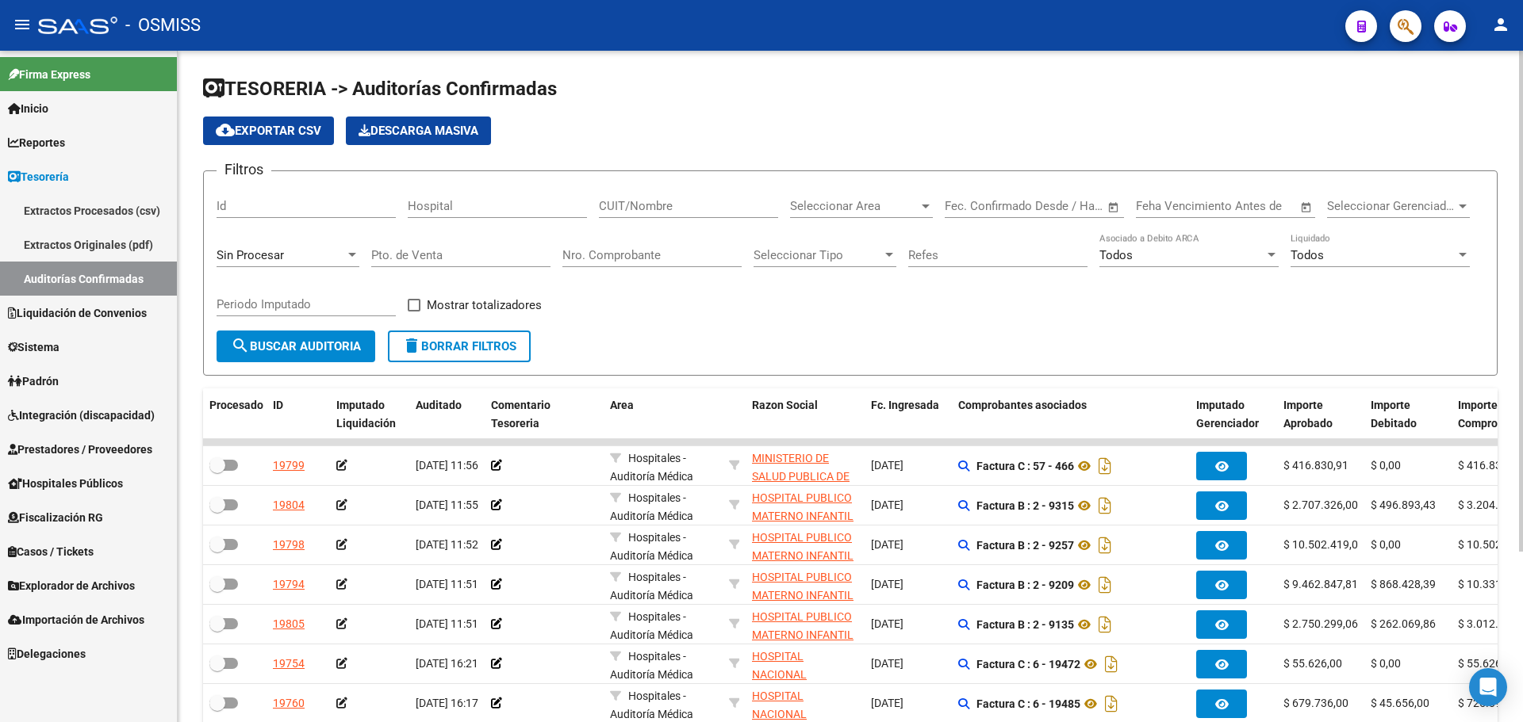
click at [640, 294] on div "Filtros Id Hospital CUIT/Nombre Seleccionar Area Seleccionar Area Fecha inicio …" at bounding box center [850, 257] width 1267 height 147
click at [650, 332] on form "Filtros Id Hospital CUIT/Nombre Seleccionar Area Seleccionar Area Fecha inicio …" at bounding box center [850, 273] width 1294 height 205
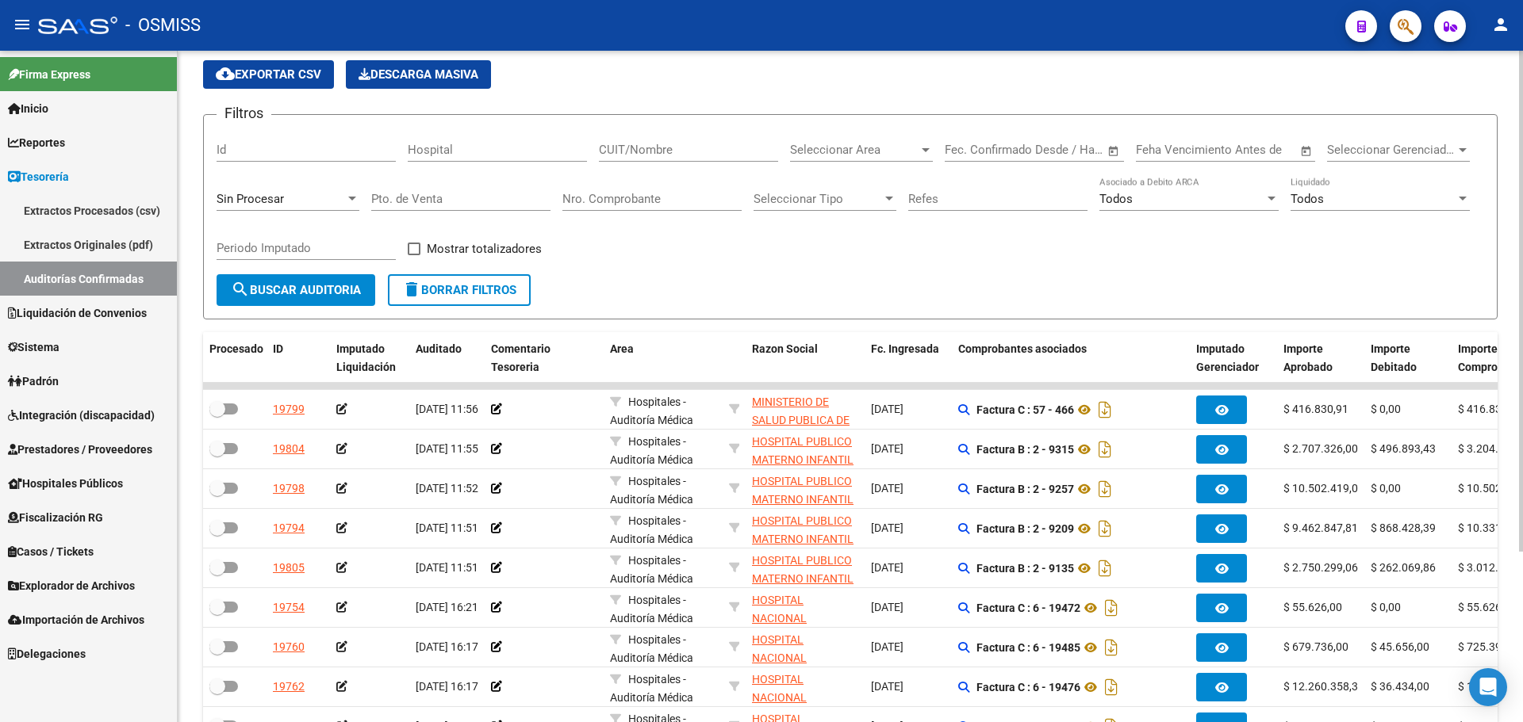
scroll to position [79, 0]
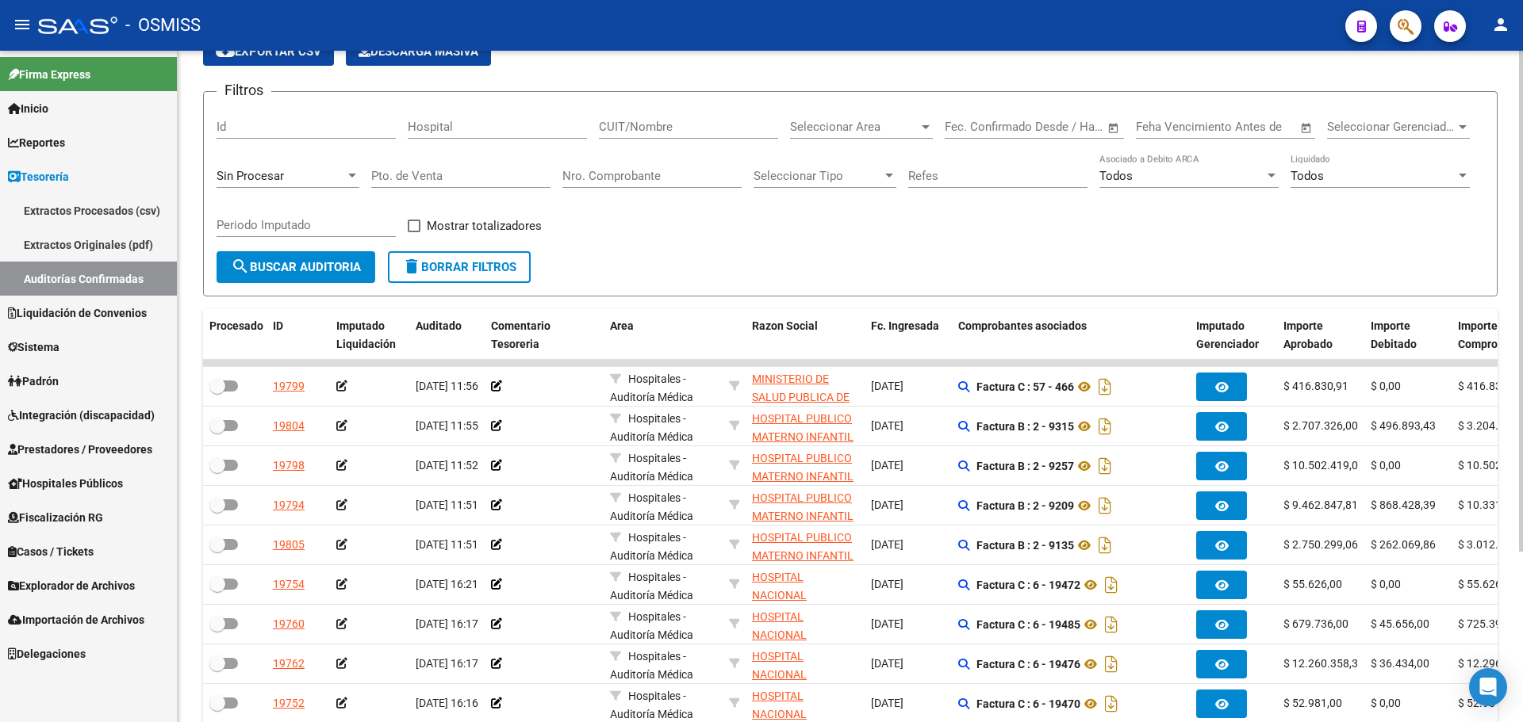
click at [644, 262] on form "Filtros Id Hospital CUIT/Nombre Seleccionar Area Seleccionar Area Fecha inicio …" at bounding box center [850, 193] width 1294 height 205
click at [640, 259] on form "Filtros Id Hospital CUIT/Nombre Seleccionar Area Seleccionar Area Fecha inicio …" at bounding box center [850, 193] width 1294 height 205
click at [811, 267] on form "Filtros Id Hospital CUIT/Nombre Seleccionar Area Seleccionar Area Fecha inicio …" at bounding box center [850, 193] width 1294 height 205
click at [669, 230] on div "Filtros Id Hospital CUIT/Nombre Seleccionar Area Seleccionar Area Fecha inicio …" at bounding box center [850, 178] width 1267 height 147
click at [657, 243] on div "Filtros Id Hospital CUIT/Nombre Seleccionar Area Seleccionar Area Fecha inicio …" at bounding box center [850, 178] width 1267 height 147
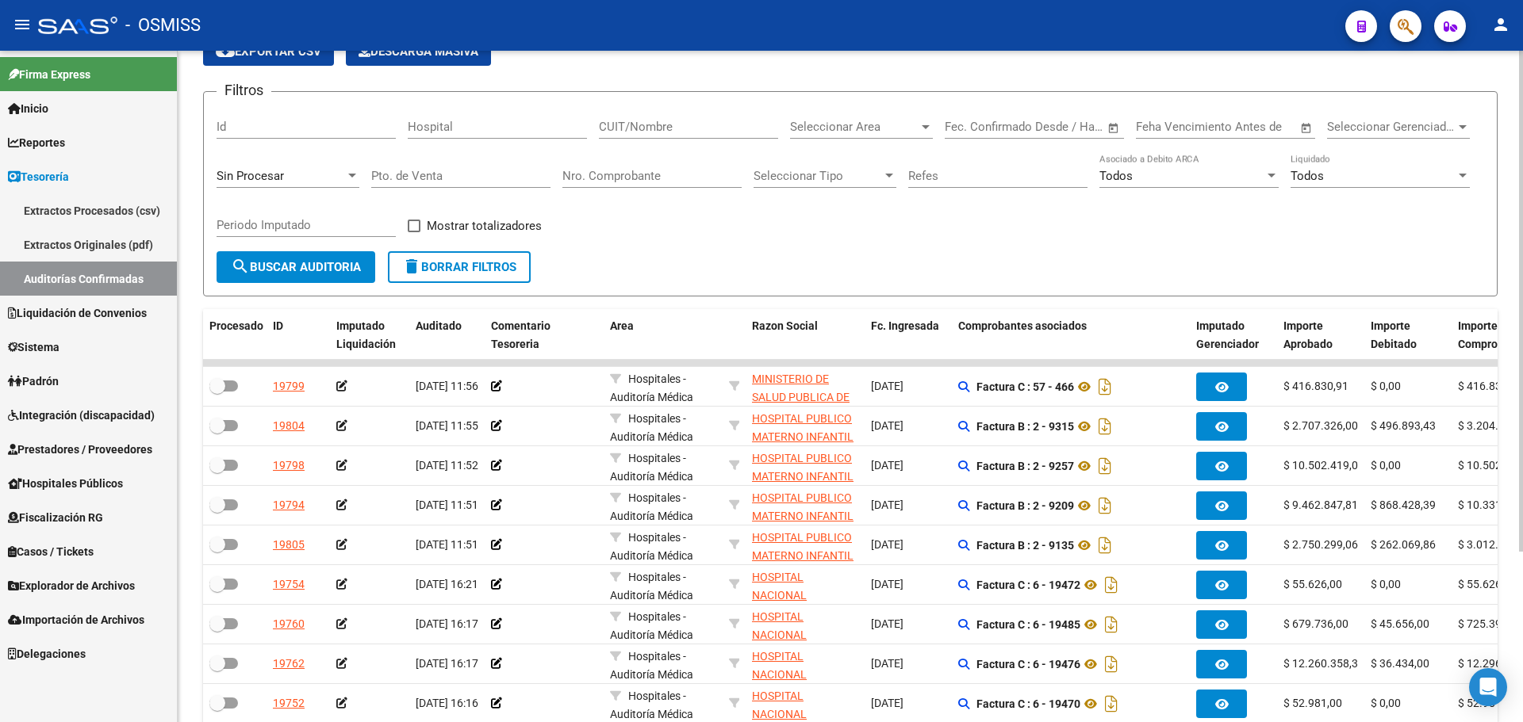
drag, startPoint x: 862, startPoint y: 260, endPoint x: 715, endPoint y: 247, distance: 148.1
click at [860, 260] on form "Filtros Id Hospital CUIT/Nombre Seleccionar Area Seleccionar Area Fecha inicio …" at bounding box center [850, 193] width 1294 height 205
